Goal: Complete application form

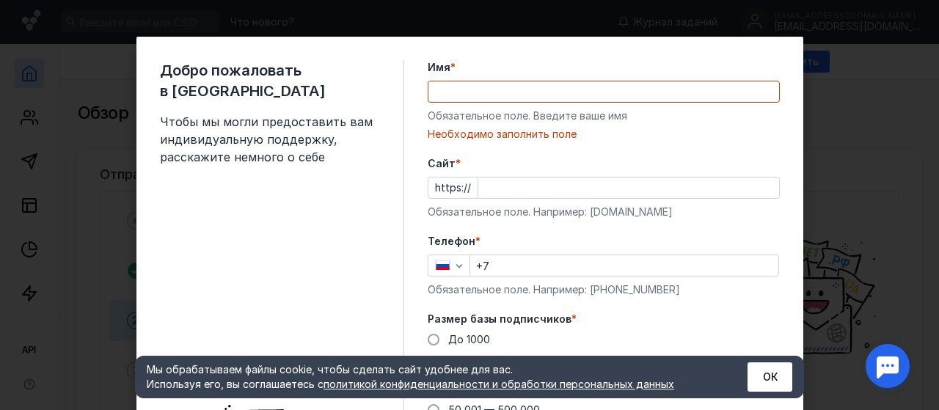
click at [467, 93] on input "Имя *" at bounding box center [603, 91] width 351 height 21
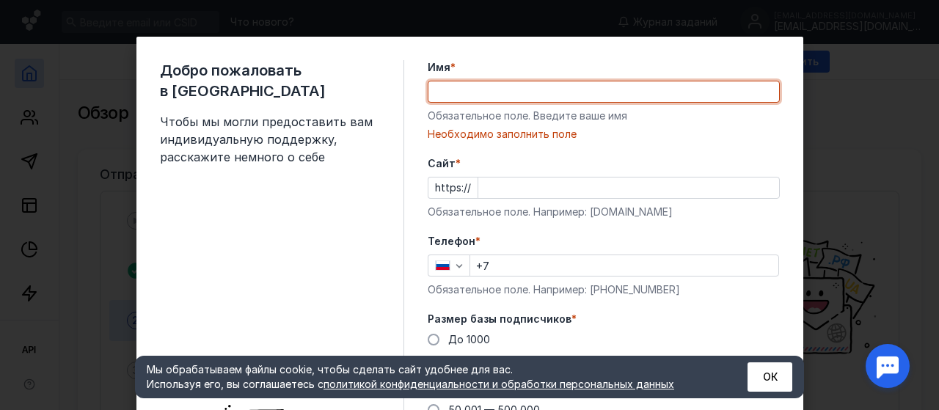
click at [469, 87] on input "Имя *" at bounding box center [603, 91] width 351 height 21
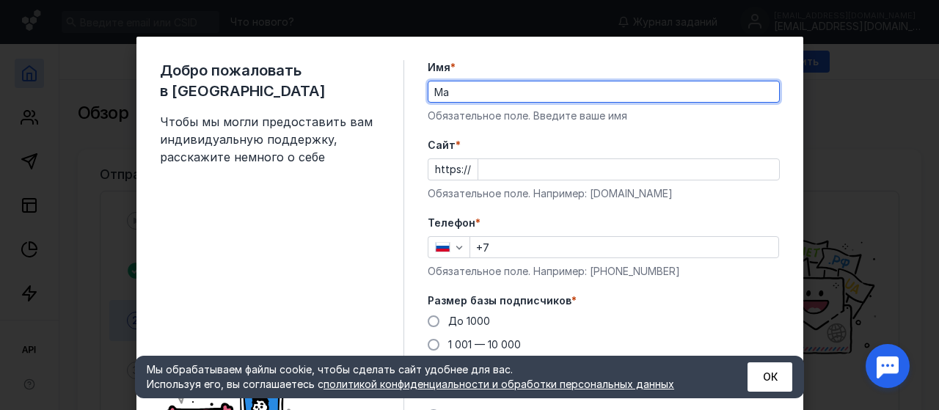
type input "М"
type input "[PERSON_NAME]"
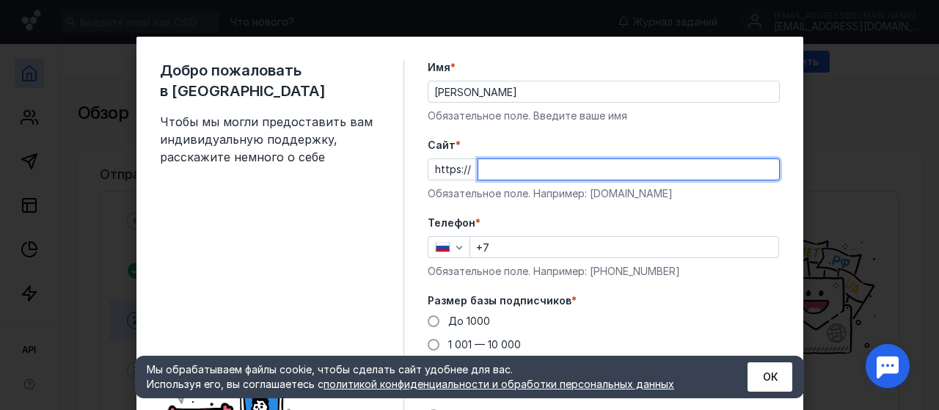
click at [483, 172] on input "Cайт *" at bounding box center [628, 169] width 301 height 21
type input "[DOMAIN_NAME]"
click at [511, 247] on input "+7" at bounding box center [624, 247] width 308 height 21
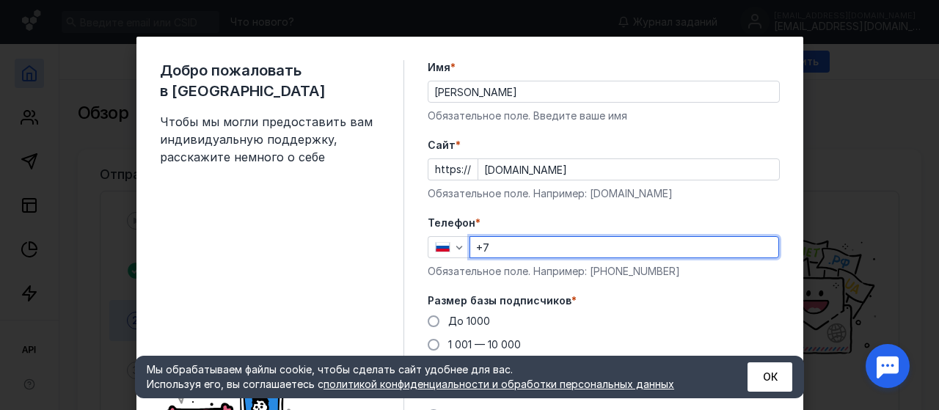
type input "[PHONE_NUMBER]"
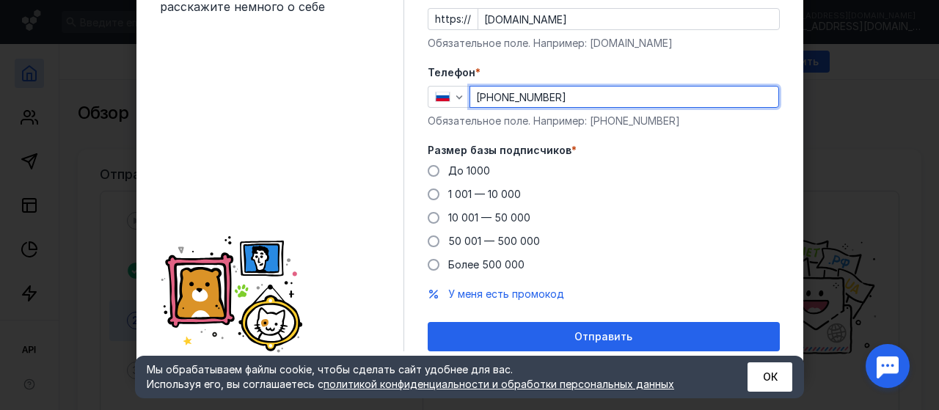
scroll to position [151, 0]
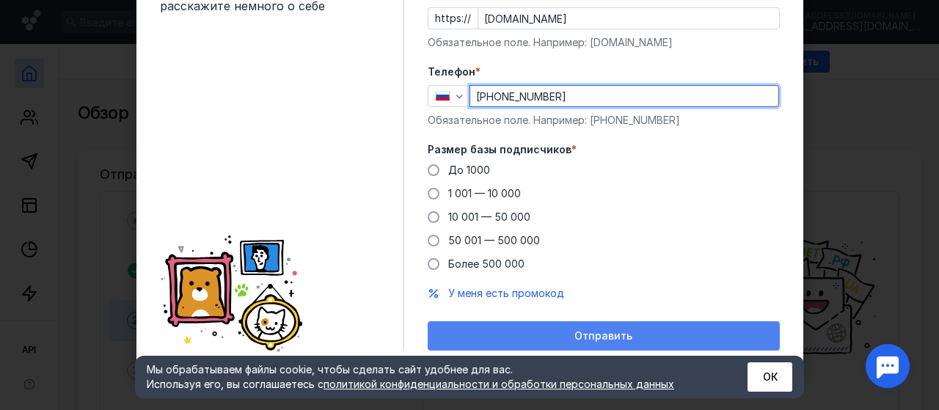
click at [643, 338] on div "Отправить" at bounding box center [604, 336] width 338 height 12
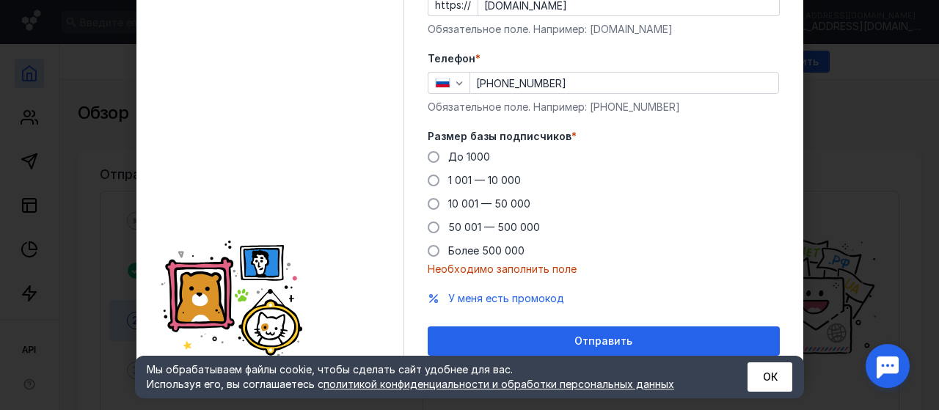
scroll to position [170, 0]
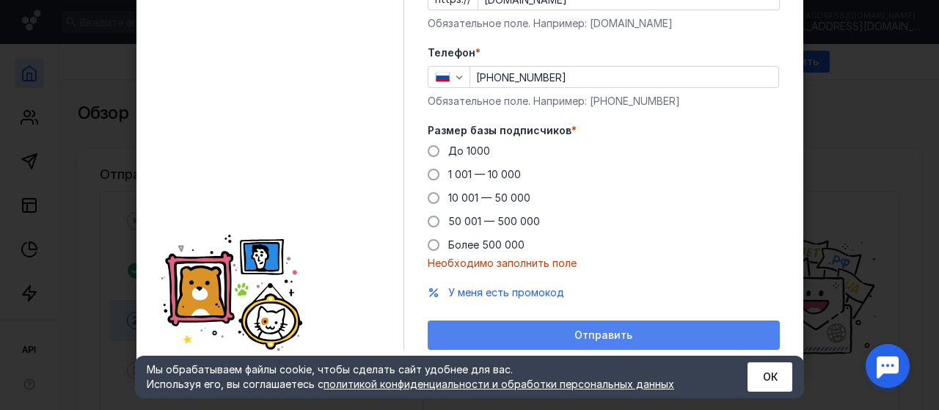
click at [621, 340] on span "Отправить" at bounding box center [603, 335] width 58 height 12
click at [602, 338] on span "Отправить" at bounding box center [603, 335] width 58 height 12
click at [629, 343] on div "Отправить" at bounding box center [604, 335] width 352 height 29
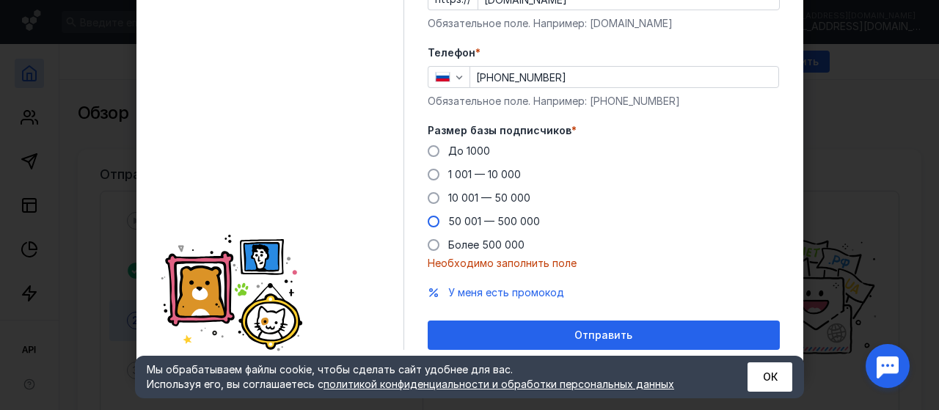
click at [490, 175] on span "1 001 — 10 000" at bounding box center [484, 174] width 73 height 12
click at [0, 0] on input "1 001 — 10 000" at bounding box center [0, 0] width 0 height 0
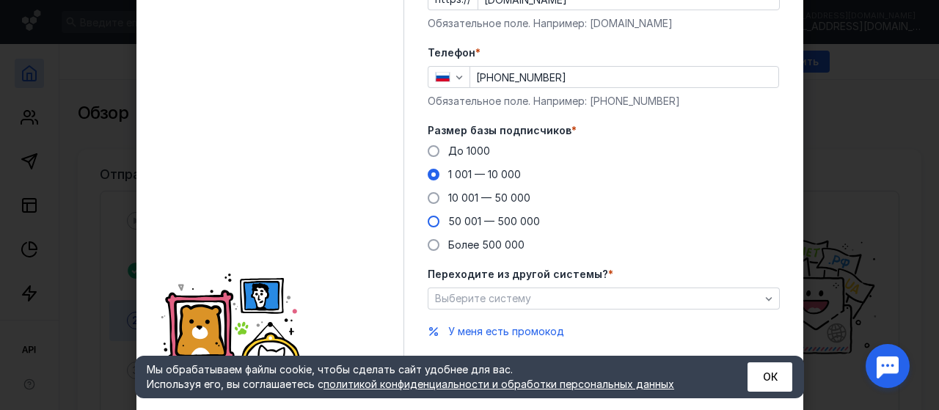
scroll to position [208, 0]
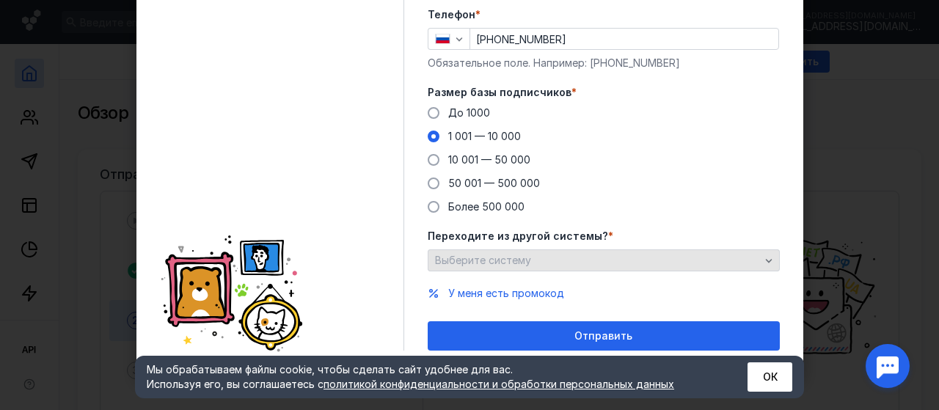
click at [765, 259] on icon "button" at bounding box center [768, 261] width 7 height 4
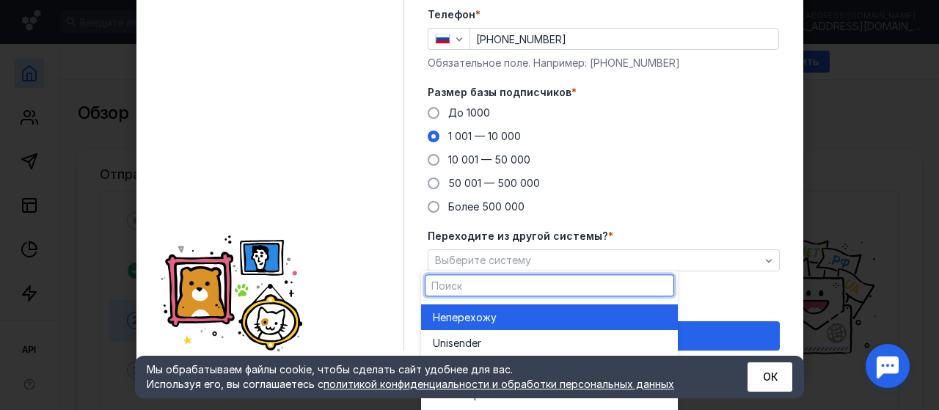
scroll to position [227, 0]
click at [320, 128] on div "Добро пожаловать в Sendsay Чтобы мы могли предоставить вам индивидуальную подде…" at bounding box center [282, 100] width 244 height 499
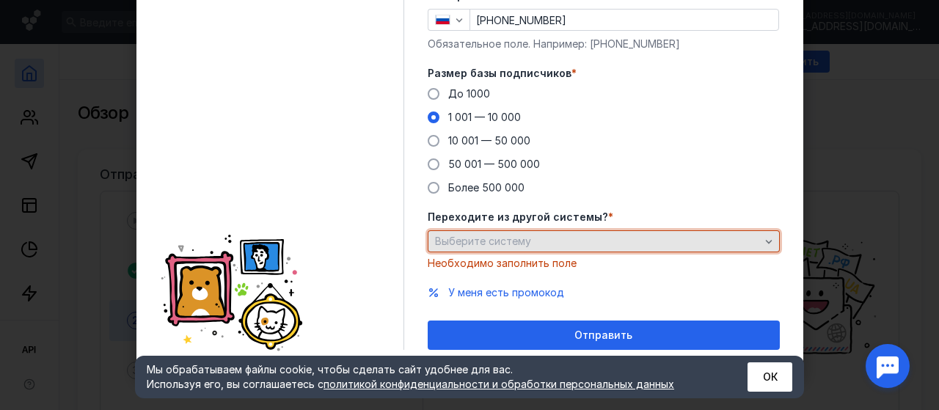
click at [763, 239] on icon "button" at bounding box center [769, 242] width 12 height 12
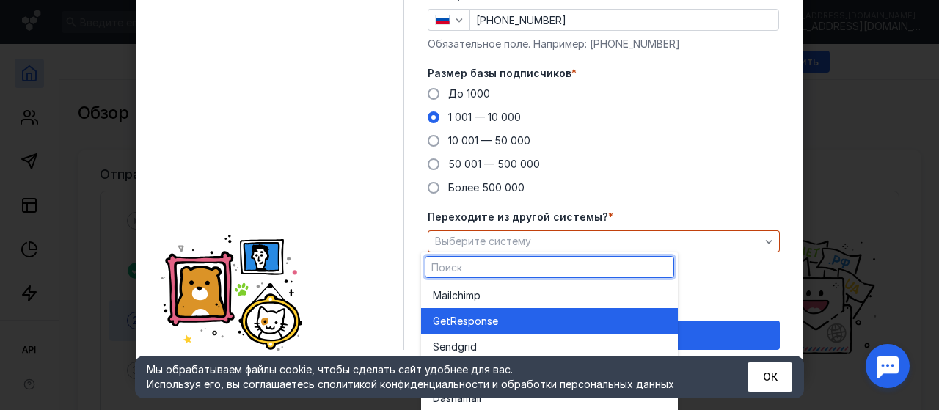
scroll to position [0, 0]
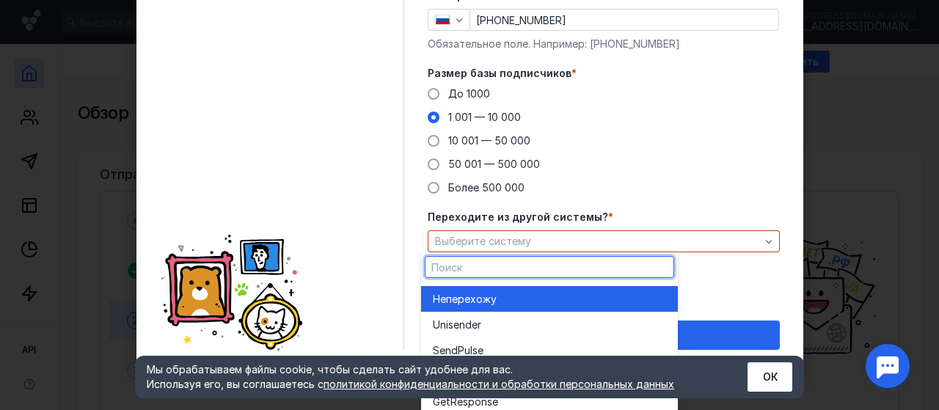
click at [605, 299] on div "Не перехожу" at bounding box center [549, 299] width 233 height 15
